Goal: Transaction & Acquisition: Download file/media

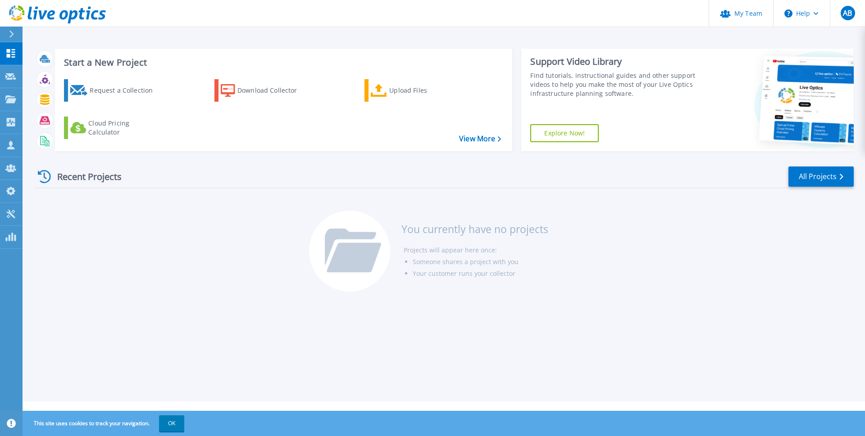
click at [8, 34] on div at bounding box center [15, 34] width 14 height 15
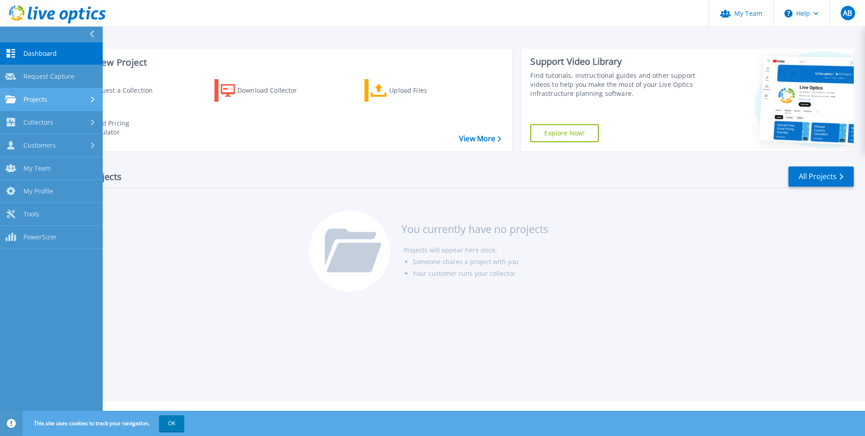
click at [66, 103] on div "Projects" at bounding box center [51, 99] width 92 height 8
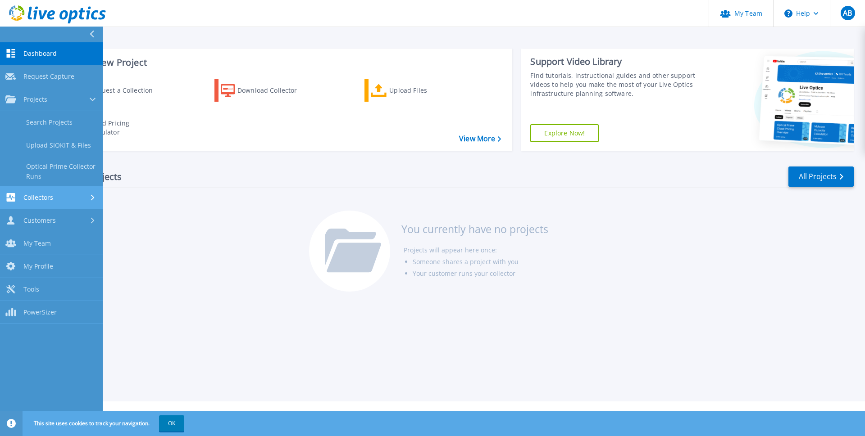
click at [50, 201] on span "Collectors" at bounding box center [38, 198] width 30 height 8
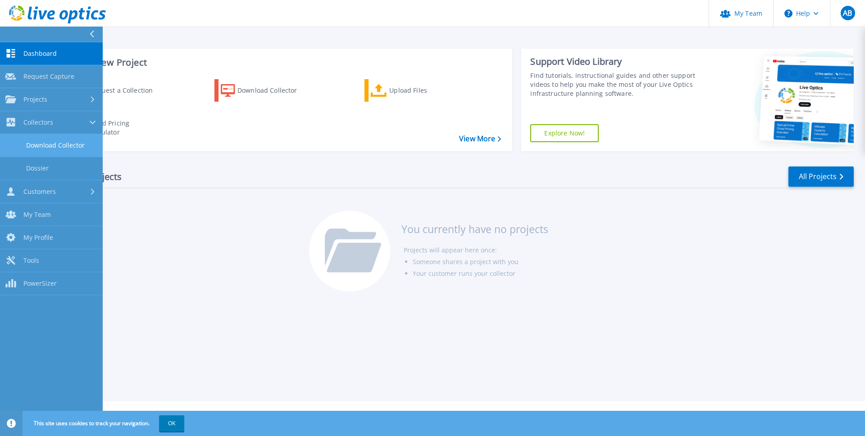
click at [56, 143] on link "Download Collector" at bounding box center [51, 145] width 103 height 23
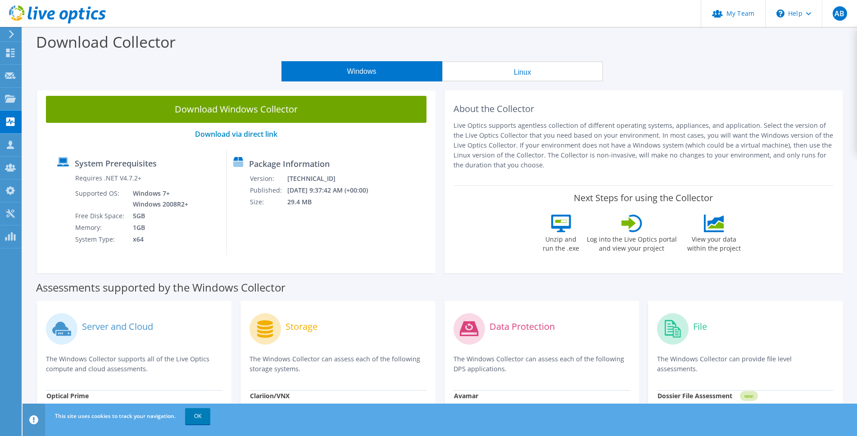
click at [77, 331] on div "Server and Cloud" at bounding box center [134, 328] width 177 height 37
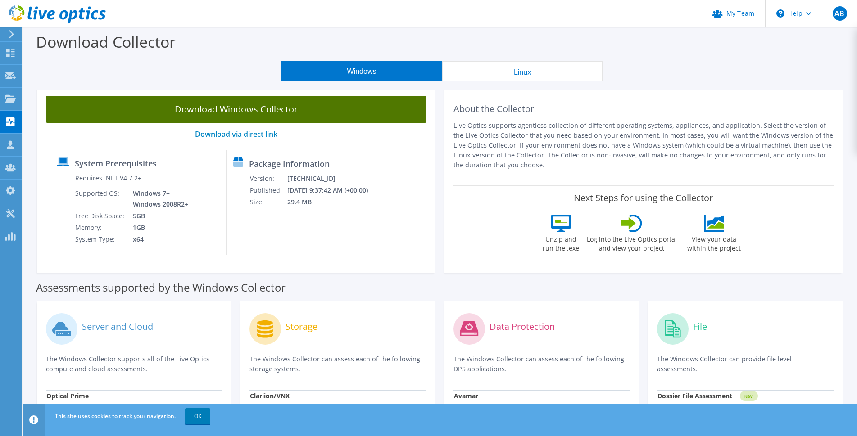
click at [295, 110] on link "Download Windows Collector" at bounding box center [236, 109] width 381 height 27
